Goal: Check status: Check status

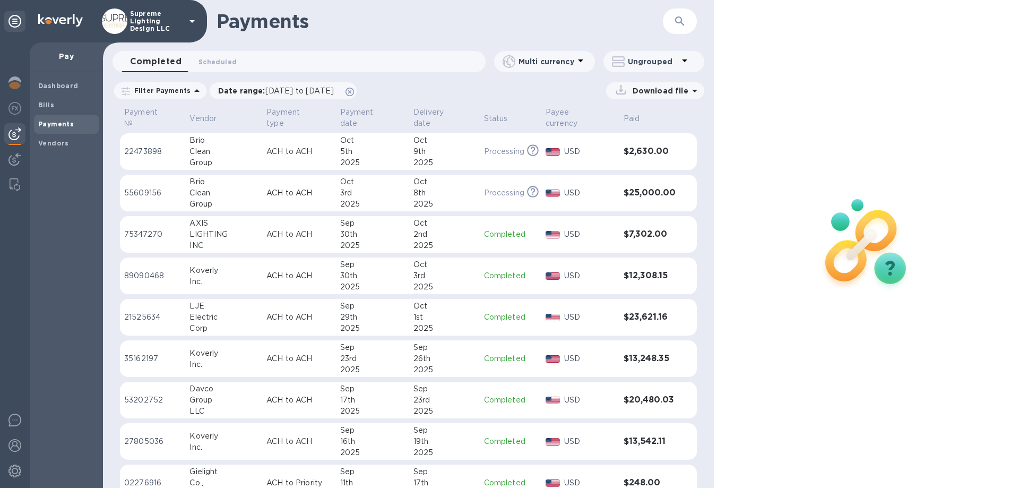
click at [155, 14] on p "Supreme Lighting Design LLC" at bounding box center [156, 21] width 53 height 22
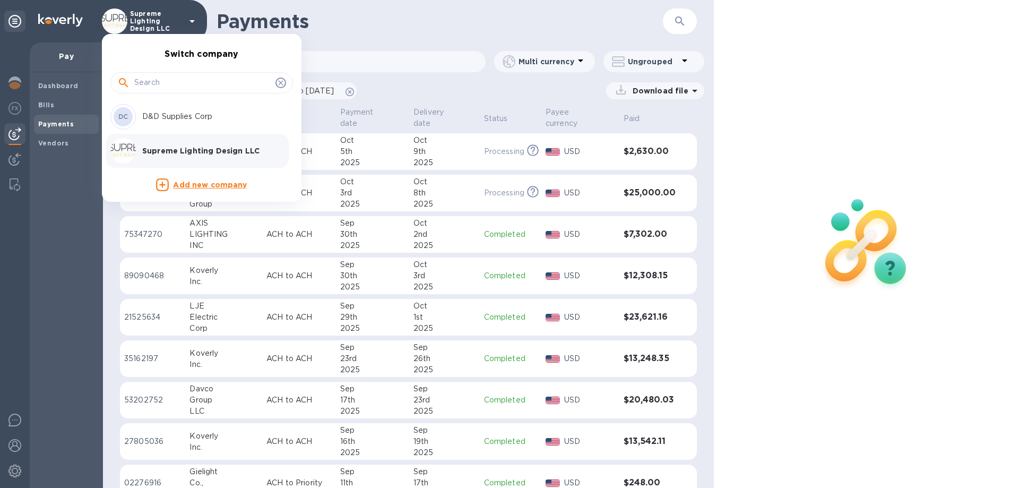
click at [162, 110] on div "DC D&D Supplies Corp" at bounding box center [193, 116] width 166 height 25
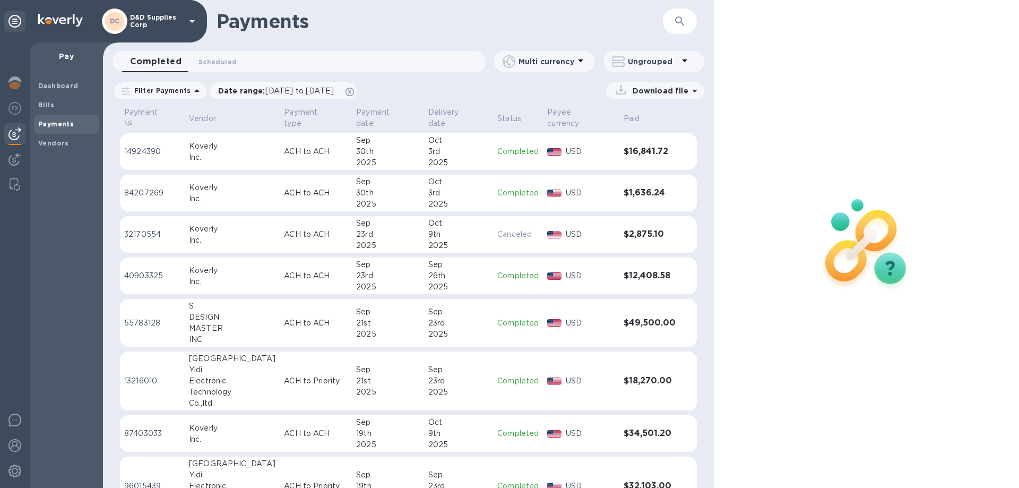
click at [445, 146] on div "3rd" at bounding box center [458, 151] width 60 height 11
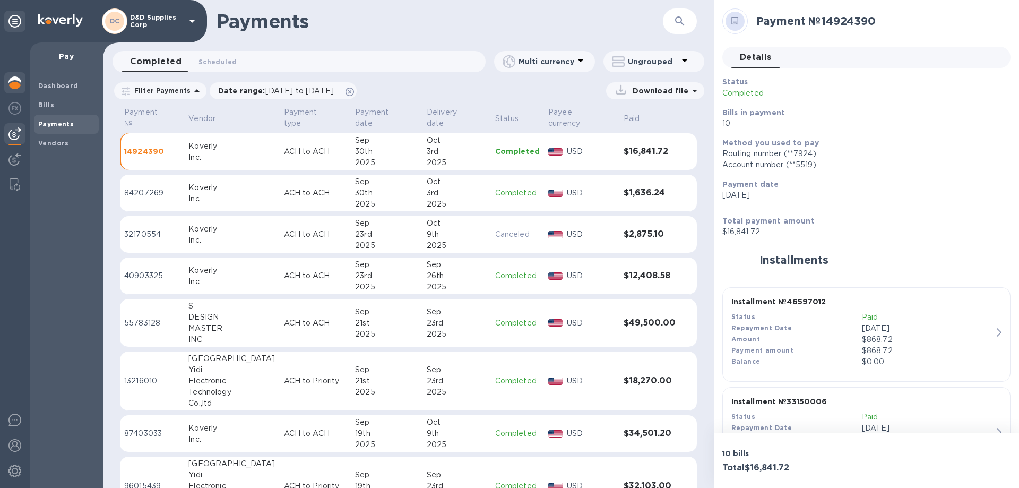
click at [20, 82] on img at bounding box center [14, 82] width 13 height 13
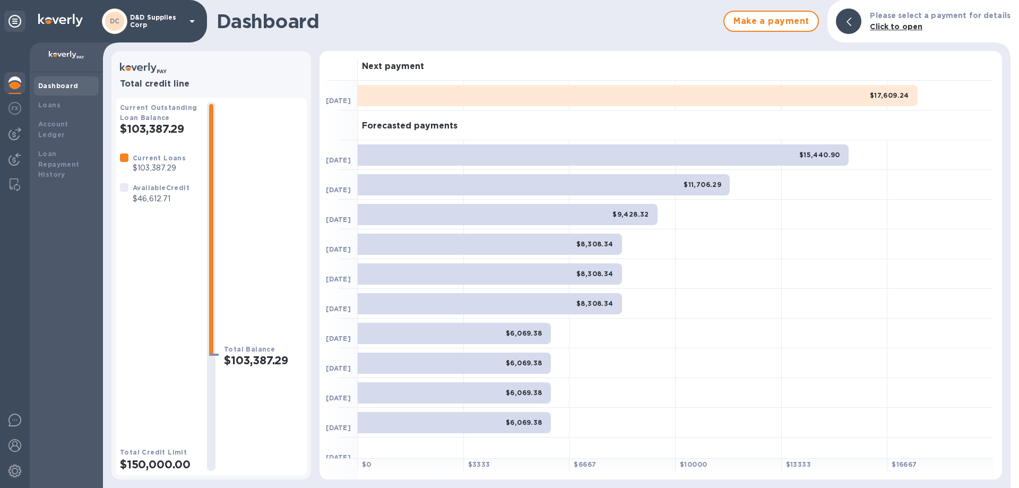
click at [650, 96] on div "$17,609.24" at bounding box center [638, 95] width 560 height 21
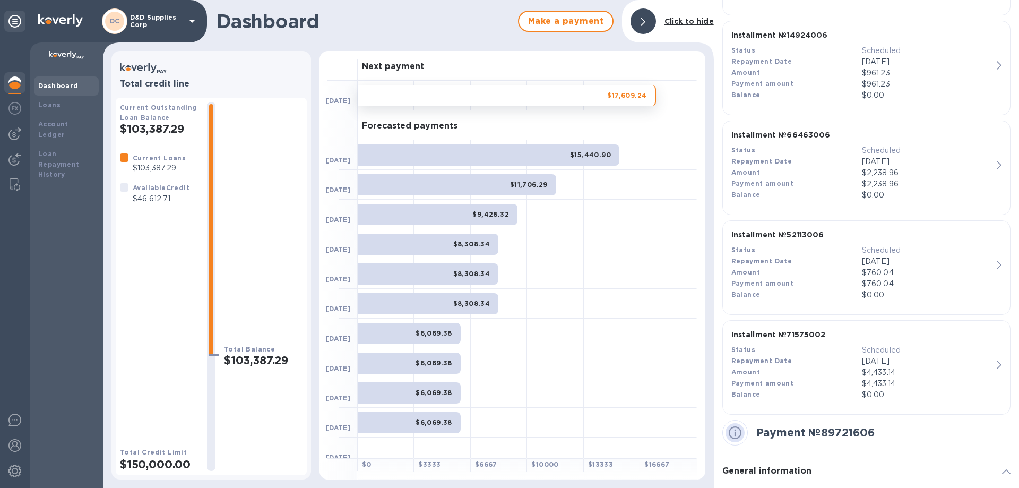
scroll to position [690, 0]
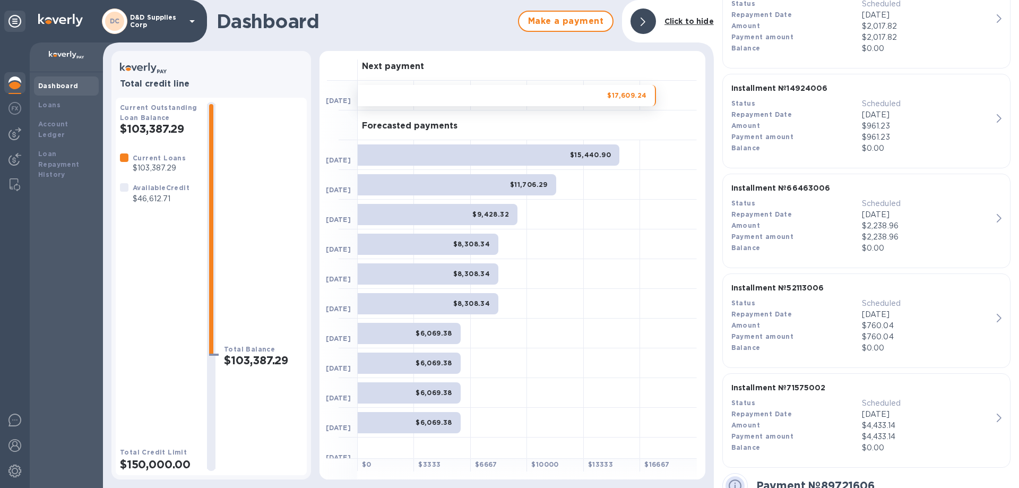
click at [430, 154] on div "$15,440.90" at bounding box center [489, 154] width 262 height 21
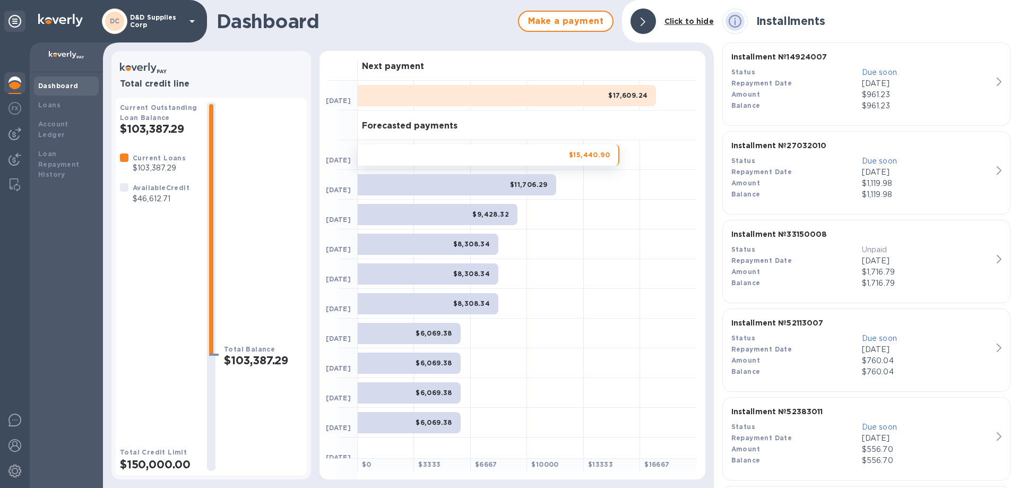
click at [524, 97] on div "$17,609.24" at bounding box center [507, 95] width 298 height 21
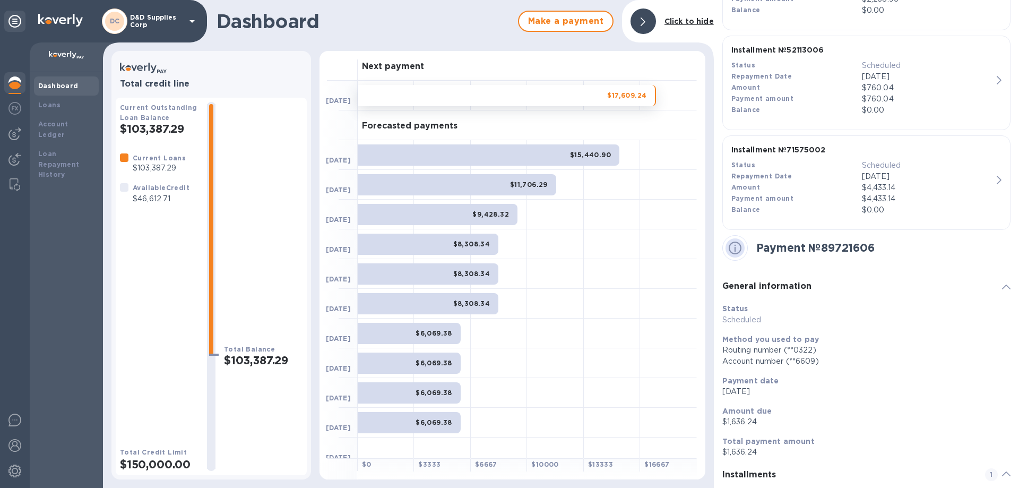
scroll to position [1040, 0]
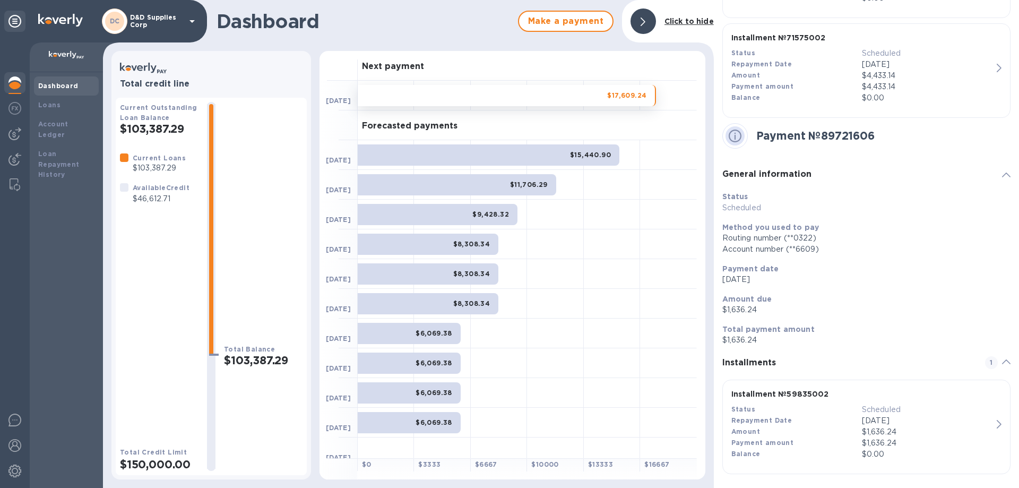
click at [739, 134] on icon at bounding box center [735, 135] width 13 height 13
click at [557, 155] on div "$15,440.90" at bounding box center [489, 154] width 262 height 21
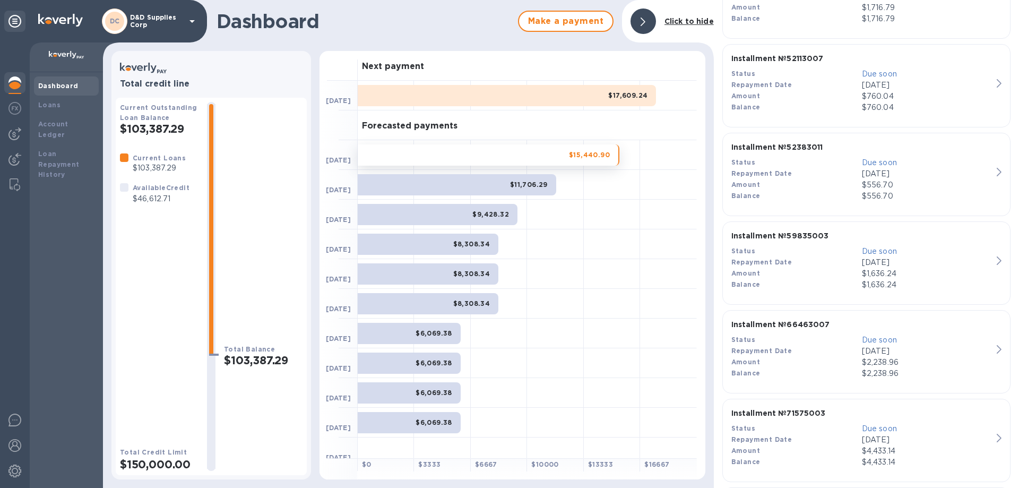
scroll to position [265, 0]
